Goal: Information Seeking & Learning: Check status

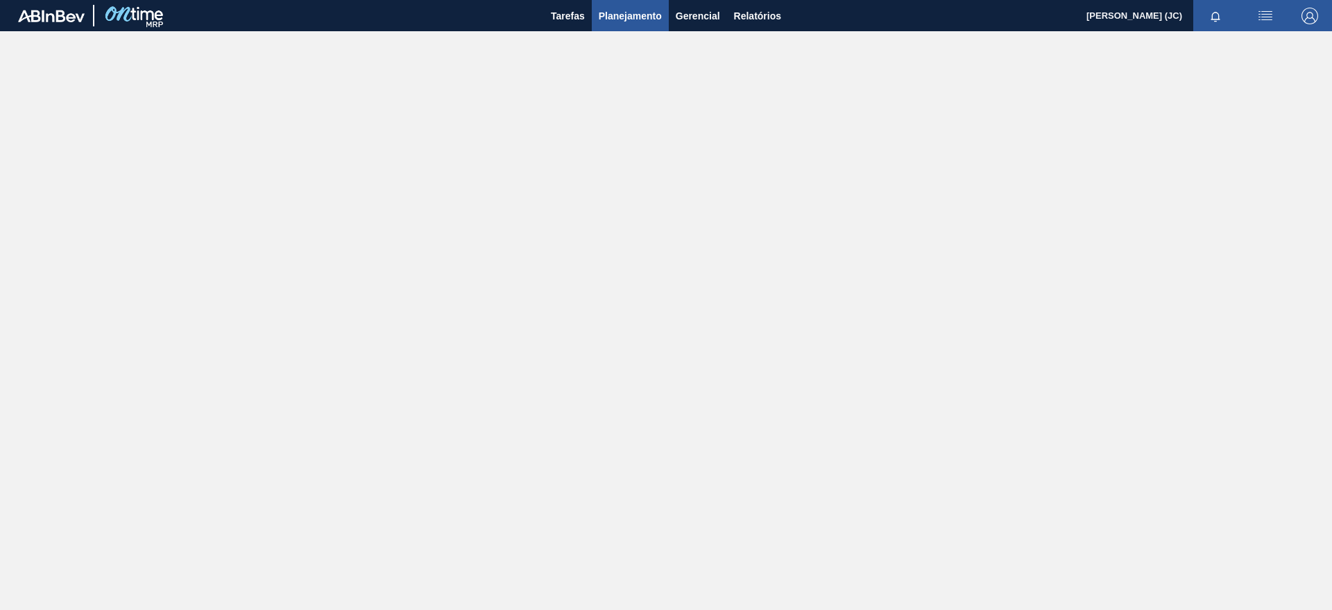
click at [620, 10] on span "Planejamento" at bounding box center [630, 16] width 63 height 17
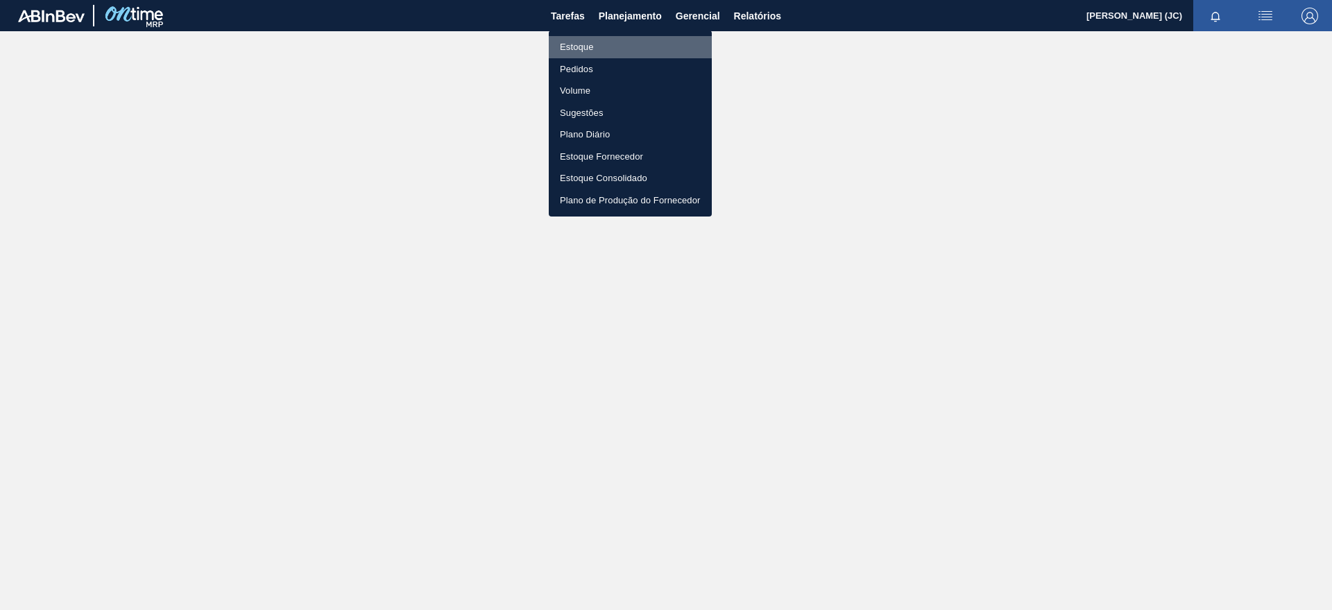
click at [588, 39] on li "Estoque" at bounding box center [630, 47] width 163 height 22
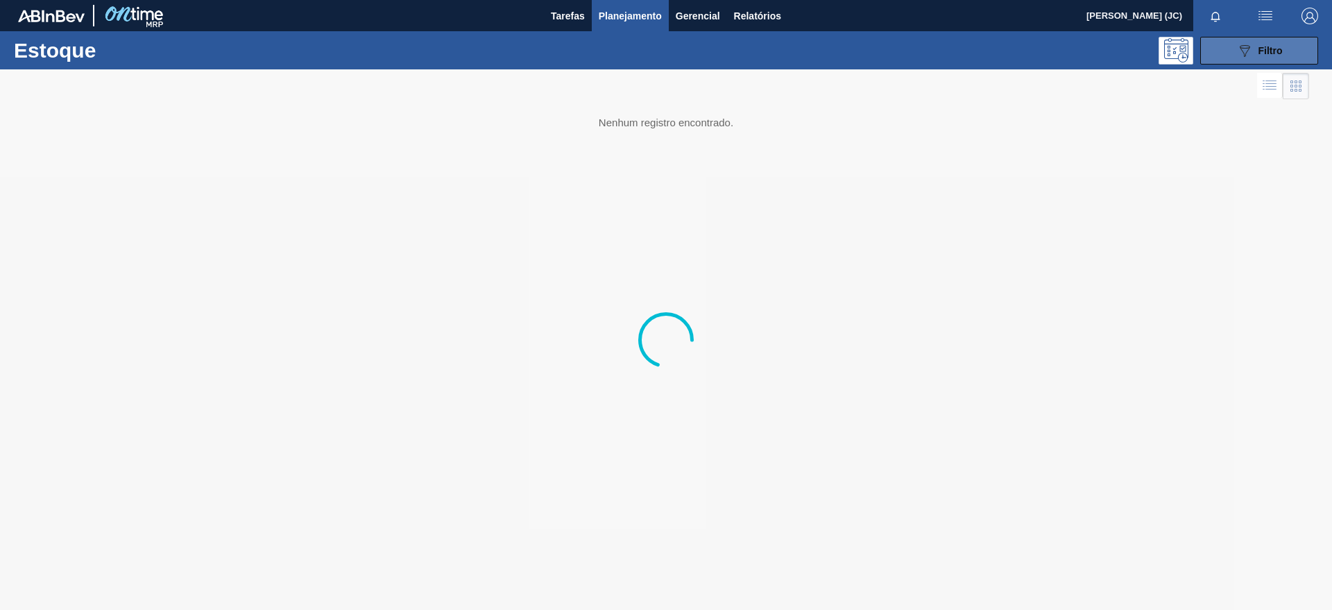
click at [1231, 48] on button "089F7B8B-B2A5-4AFE-B5C0-19BA573D28AC Filtro" at bounding box center [1259, 51] width 118 height 28
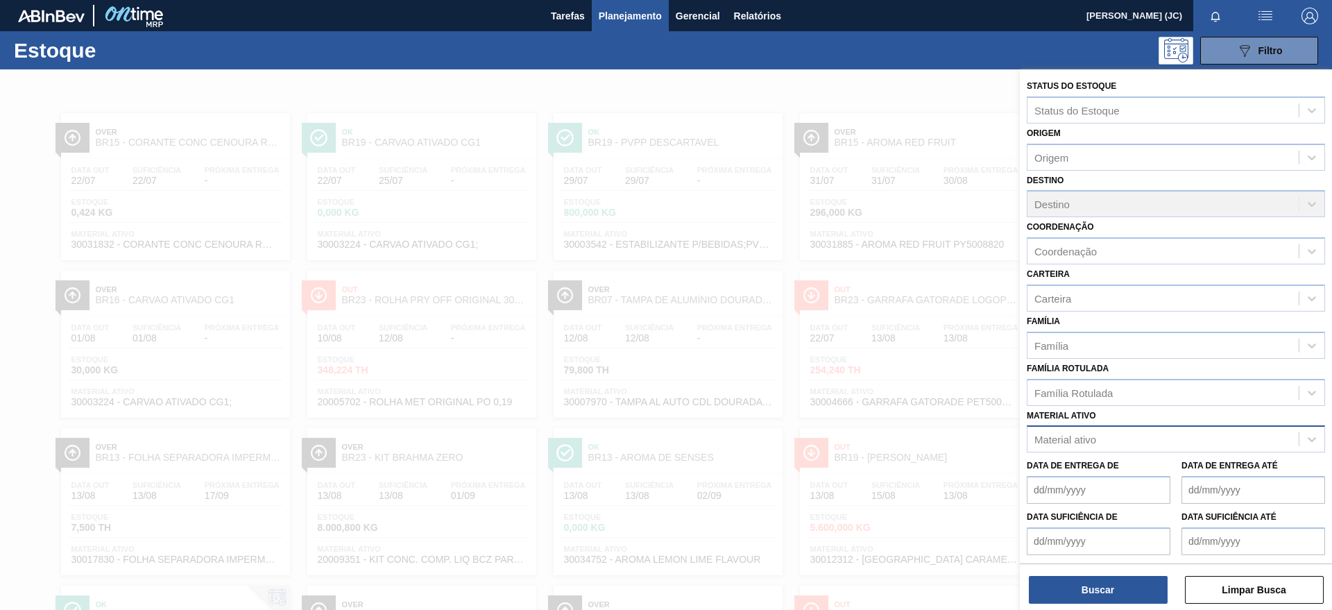
click at [1082, 435] on div "Material ativo" at bounding box center [1065, 440] width 62 height 12
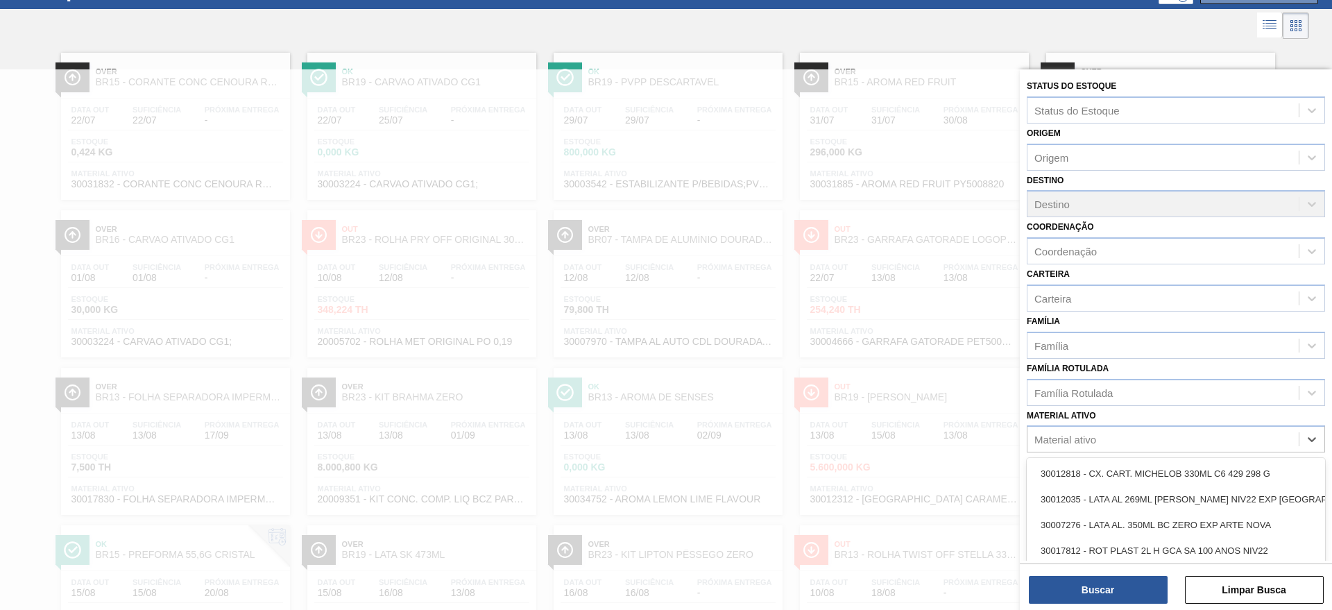
scroll to position [62, 0]
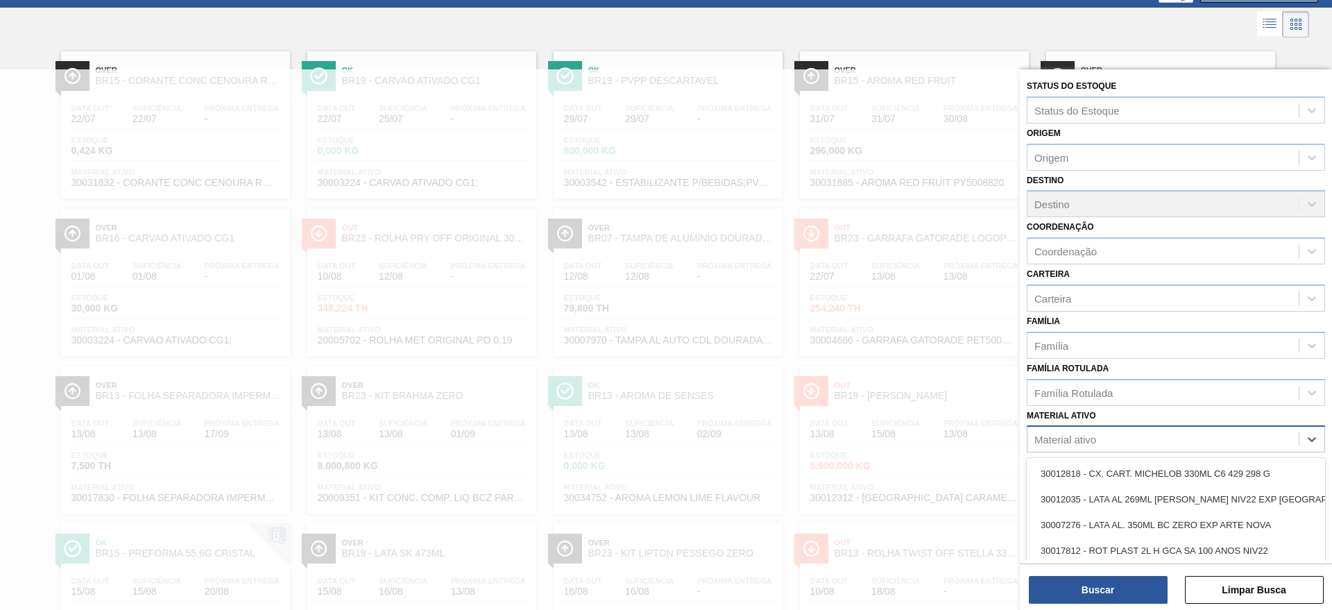
paste ativo "30003577"
type ativo "30003577"
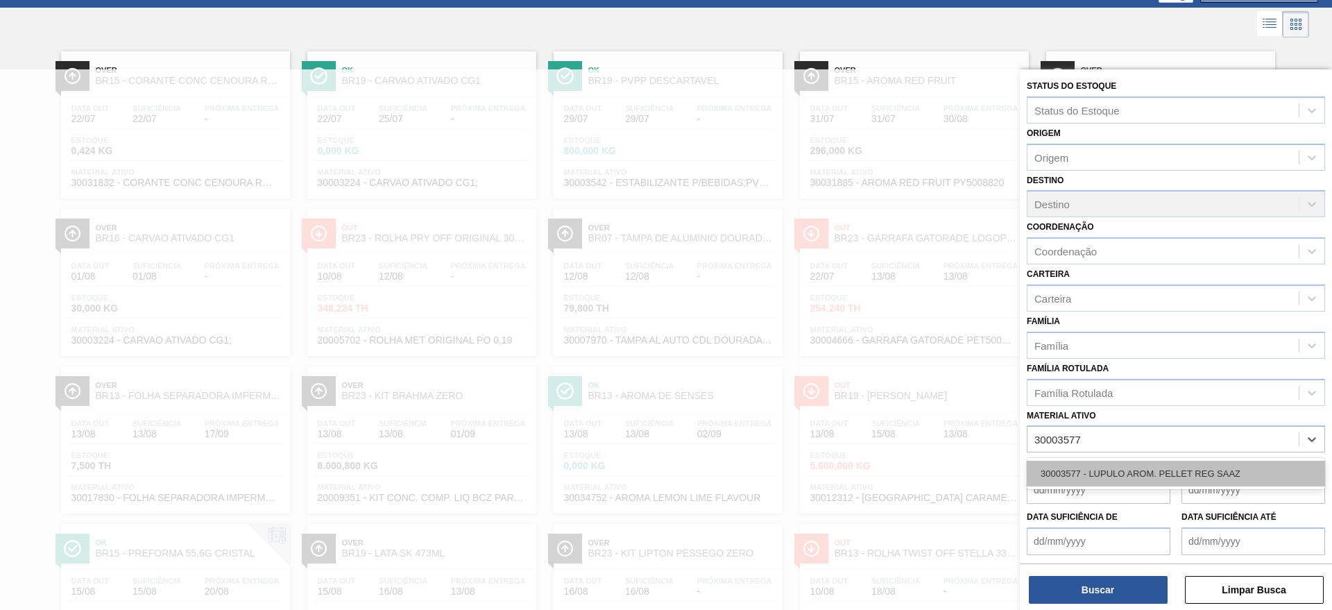
click at [1104, 467] on div "30003577 - LUPULO AROM. PELLET REG SAAZ" at bounding box center [1176, 474] width 298 height 26
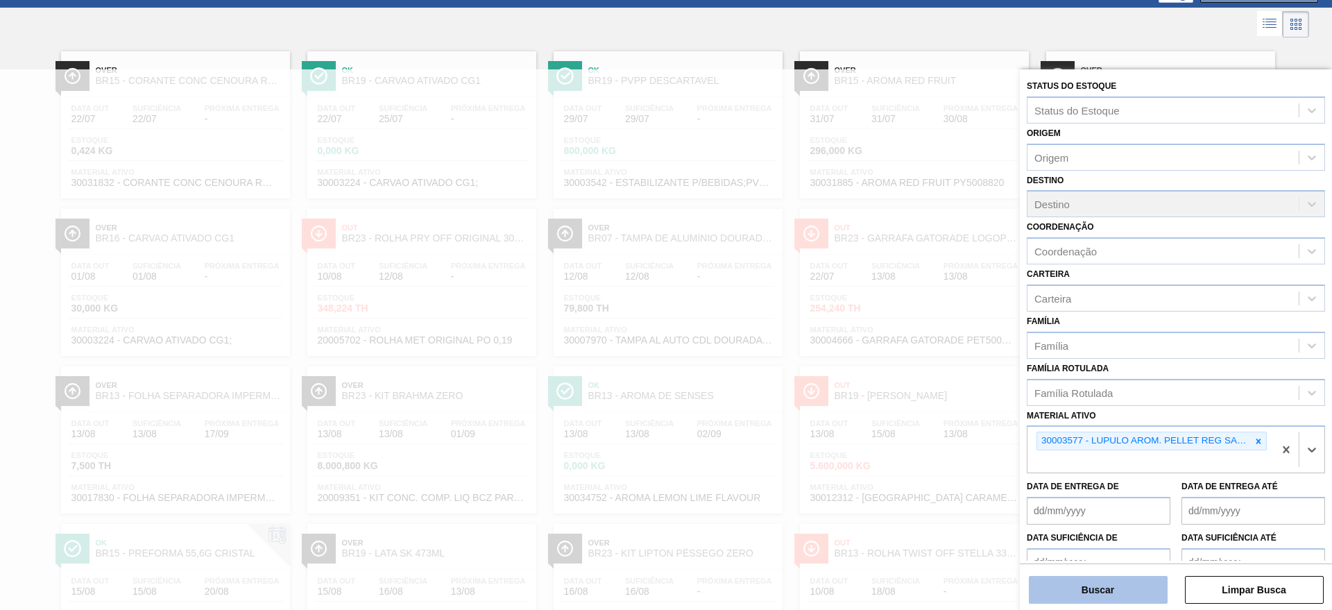
click at [1124, 579] on button "Buscar" at bounding box center [1098, 590] width 139 height 28
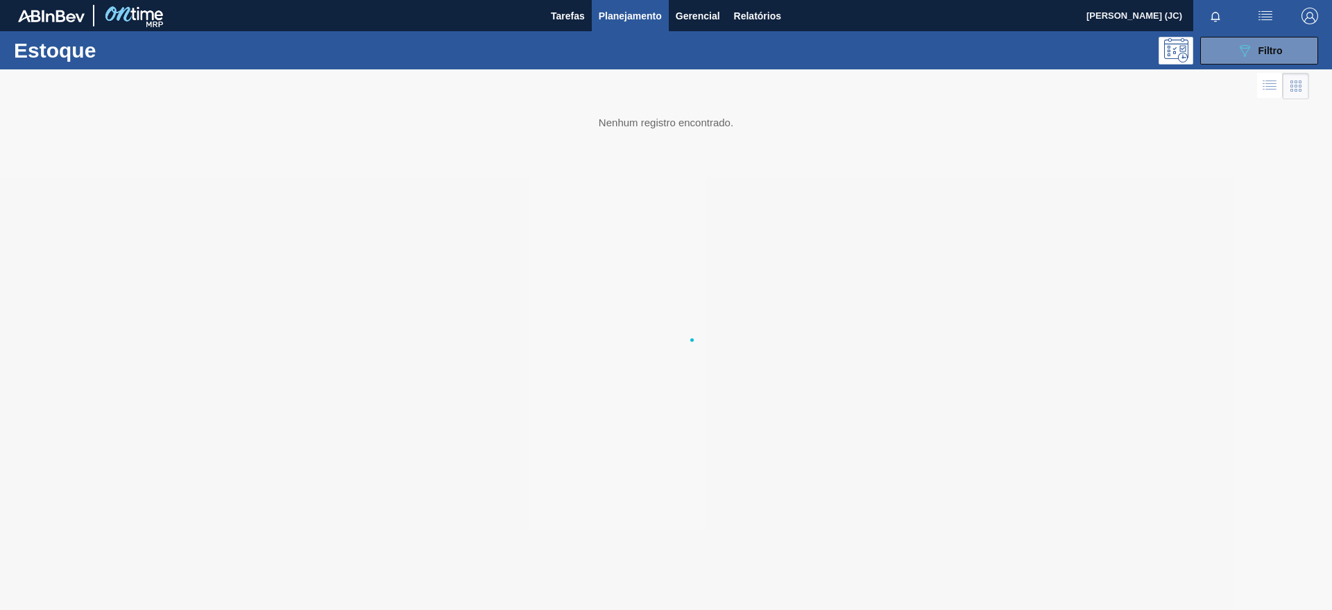
scroll to position [0, 0]
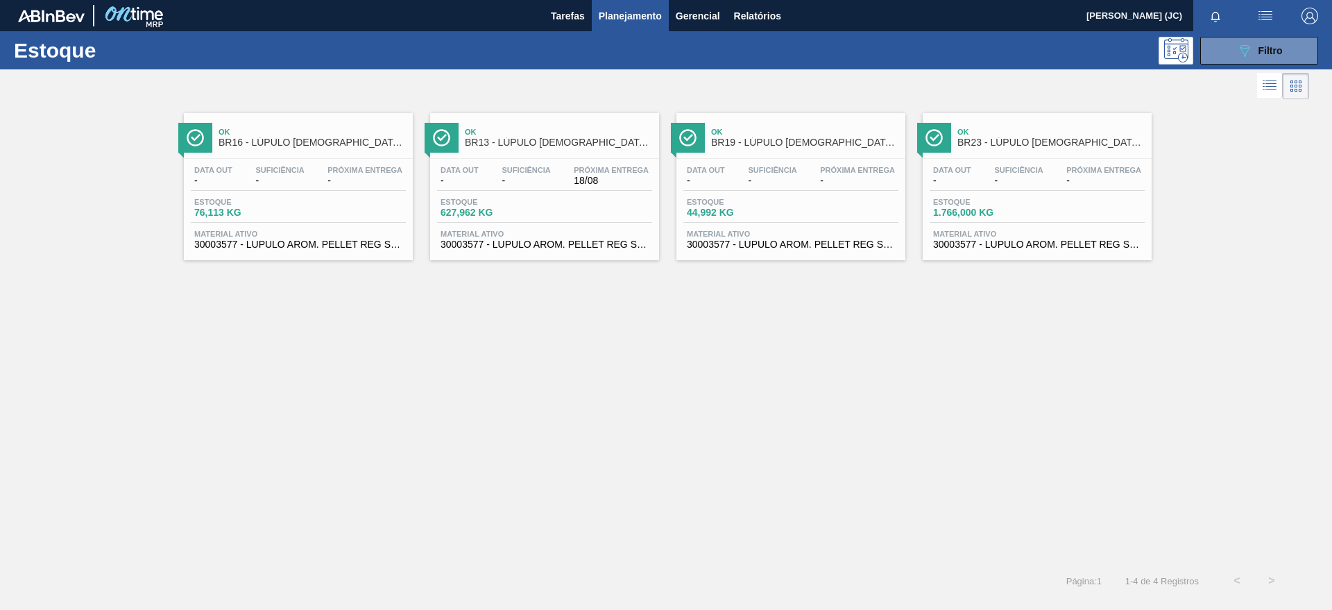
click at [604, 193] on div "Data out - Suficiência - Próxima Entrega 18/08 Estoque 627,962 KG Material ativ…" at bounding box center [544, 206] width 229 height 94
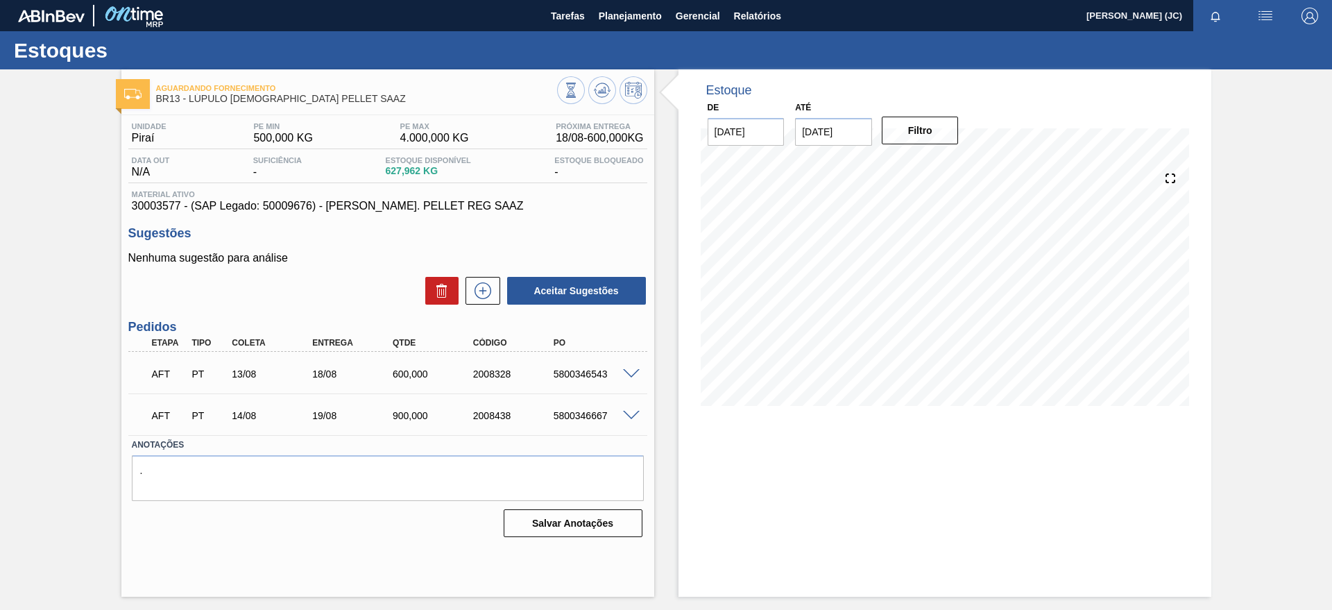
click at [630, 370] on span at bounding box center [631, 374] width 17 height 10
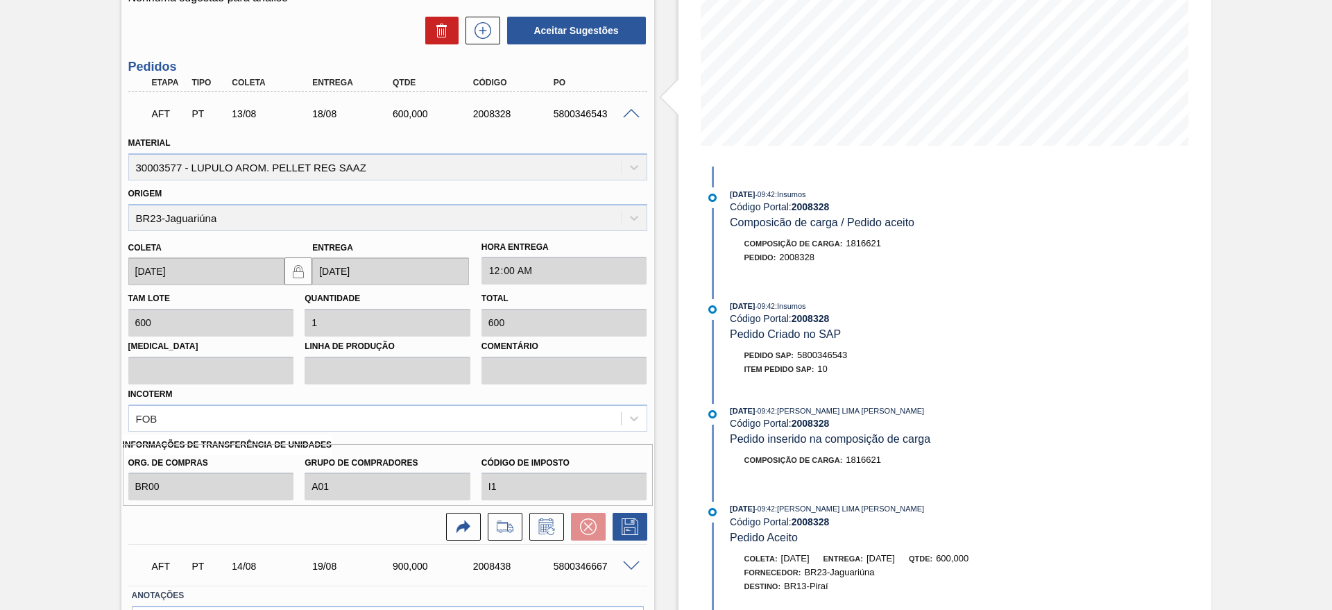
scroll to position [350, 0]
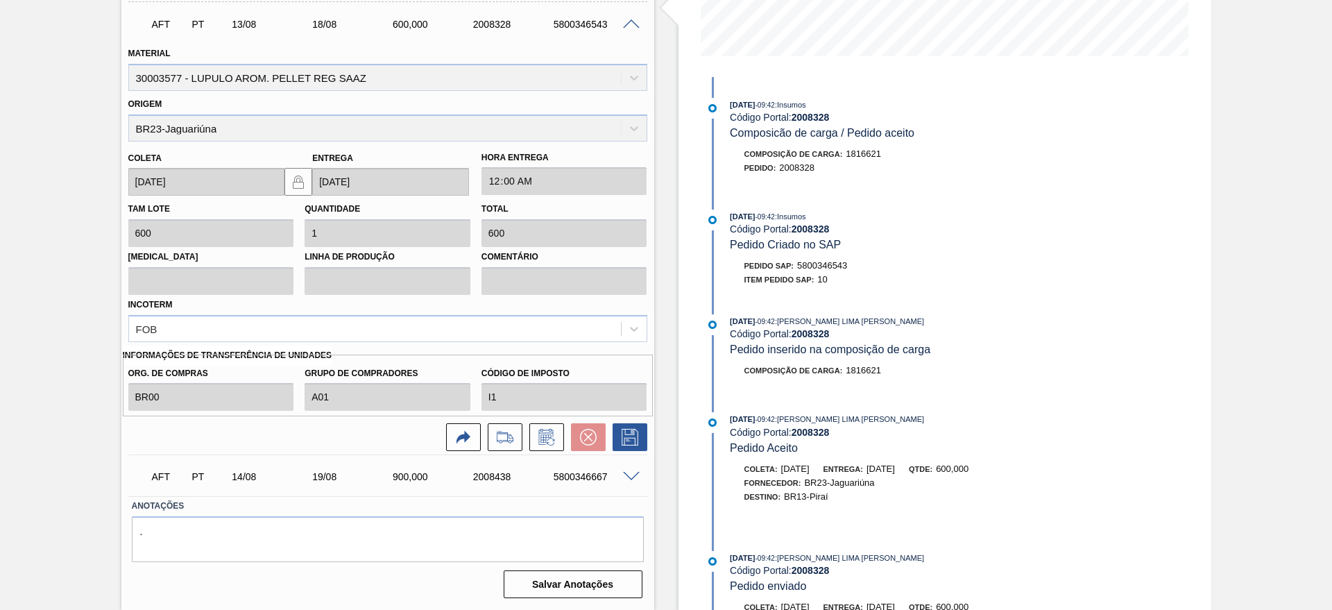
click at [619, 488] on div "AFT PT 14/08 19/08 900,000 2008438 5800346667" at bounding box center [384, 475] width 482 height 28
drag, startPoint x: 638, startPoint y: 482, endPoint x: 628, endPoint y: 479, distance: 10.8
click at [638, 482] on div "AFT PT 14/08 19/08 900,000 2008438 5800346667" at bounding box center [387, 475] width 519 height 35
click at [628, 478] on span at bounding box center [631, 477] width 17 height 10
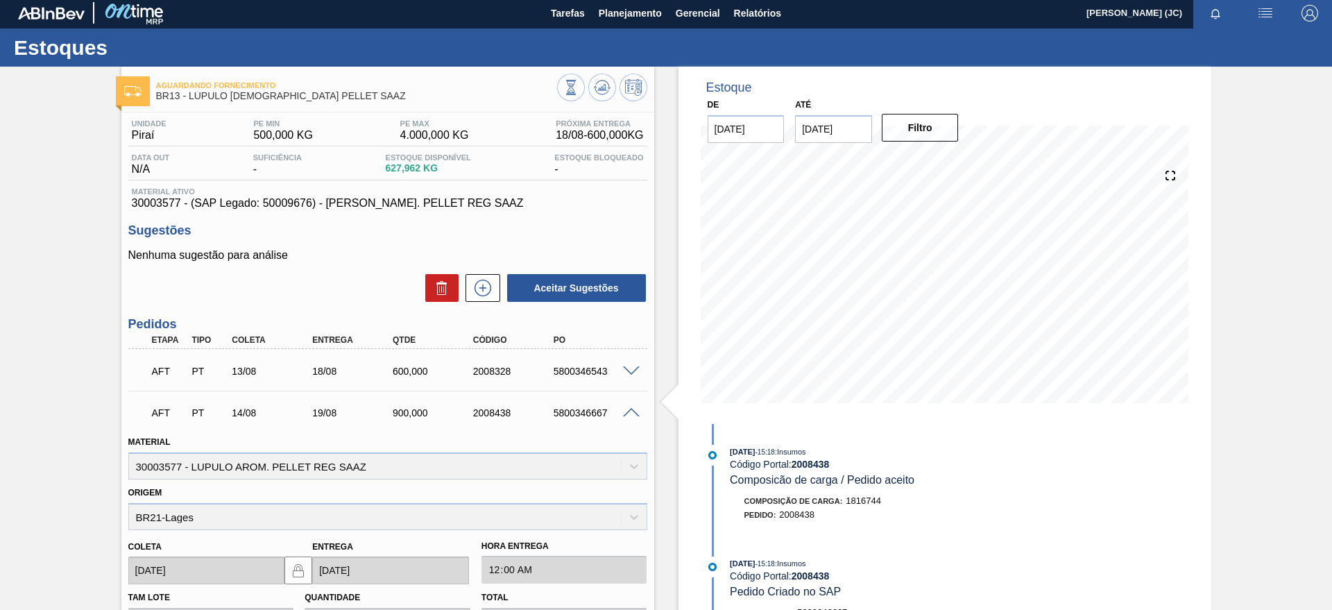
scroll to position [0, 0]
